Goal: Transaction & Acquisition: Purchase product/service

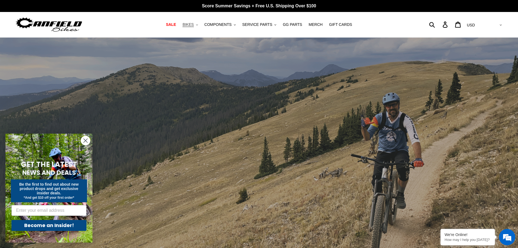
click at [193, 24] on span "BIKES" at bounding box center [187, 24] width 11 height 5
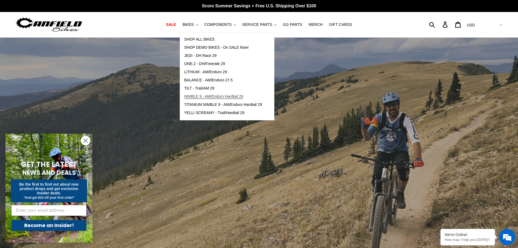
click at [211, 96] on span "NIMBLE 9 - AM/Enduro Hardtail 29" at bounding box center [213, 96] width 59 height 5
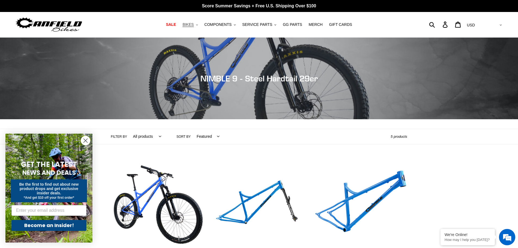
click at [193, 26] on span "BIKES" at bounding box center [187, 24] width 11 height 5
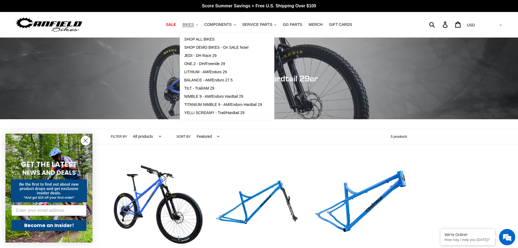
scroll to position [136, 0]
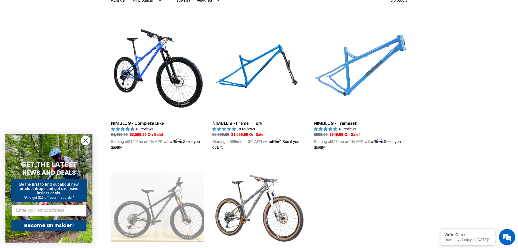
click at [365, 76] on link "NIMBLE 9 - Frameset" at bounding box center [360, 86] width 93 height 127
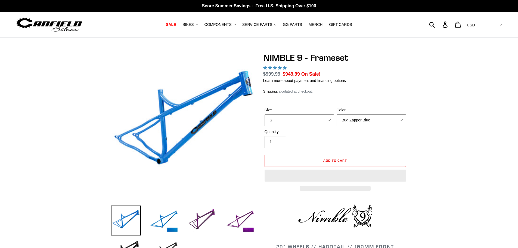
select select "highest-rating"
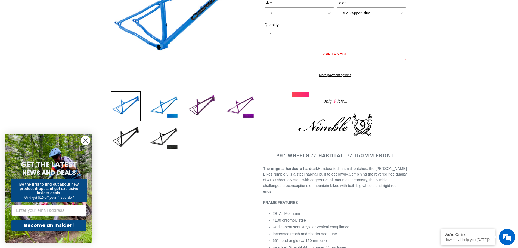
scroll to position [109, 0]
